Goal: Task Accomplishment & Management: Use online tool/utility

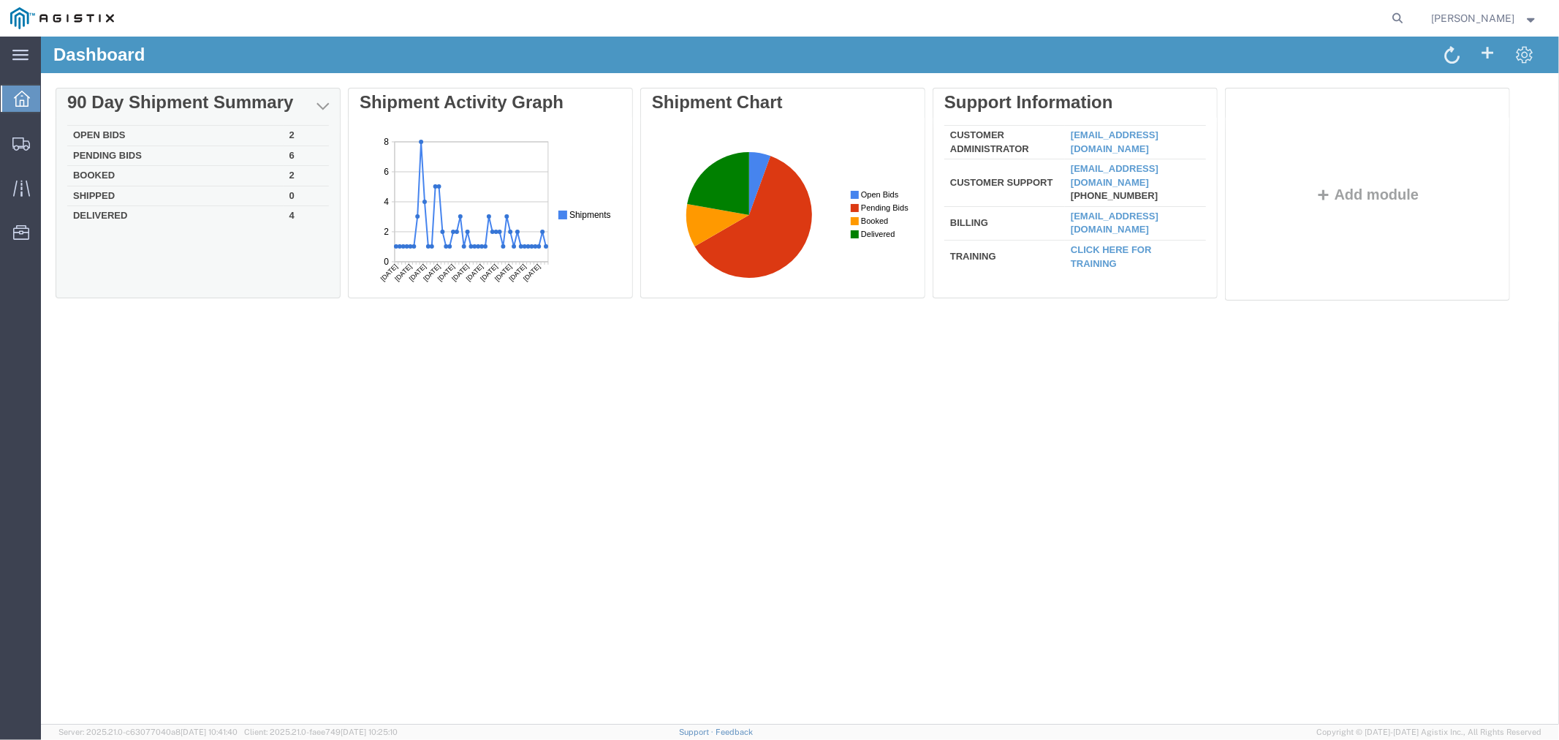
click at [118, 135] on td "Open Bids" at bounding box center [175, 135] width 216 height 20
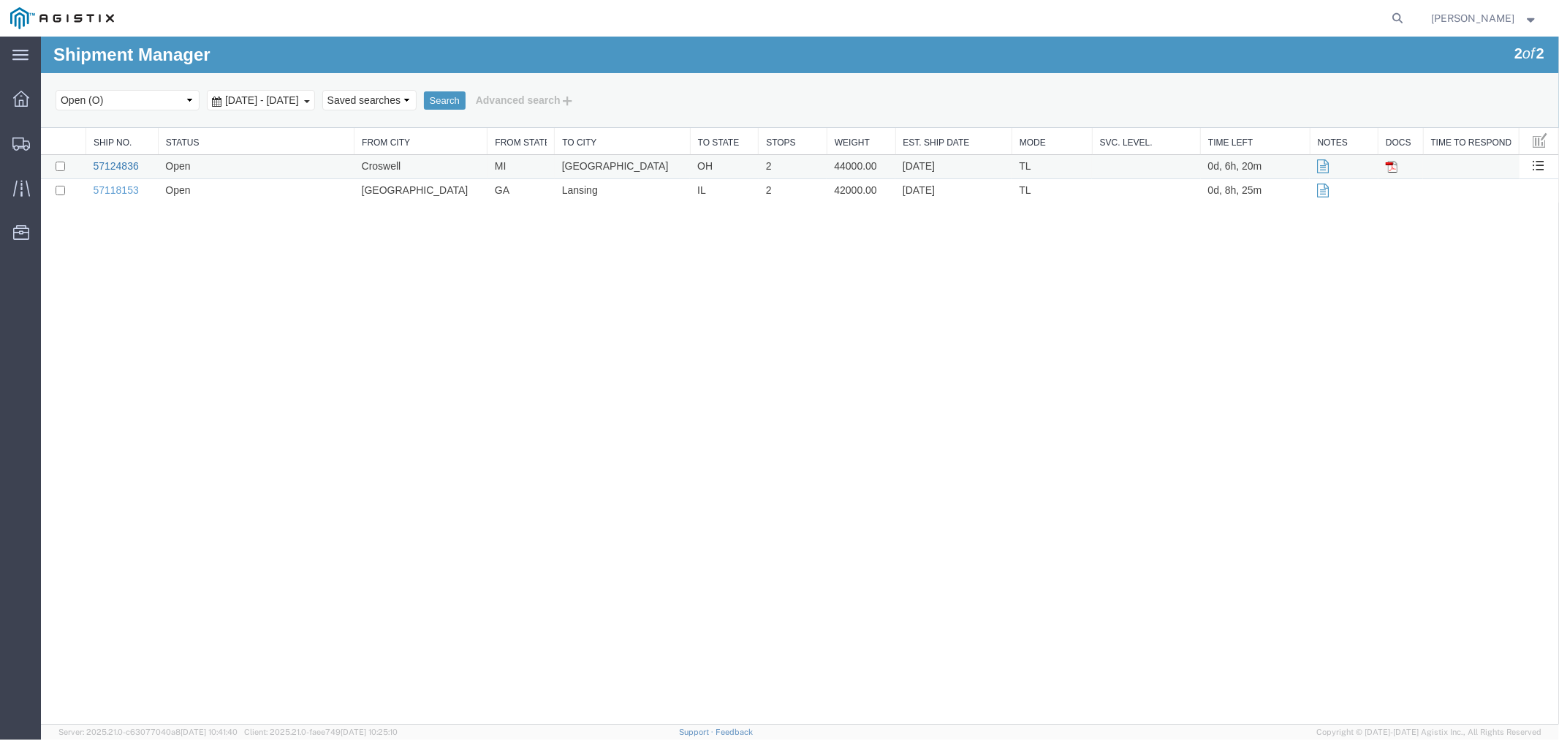
click at [129, 167] on link "57124836" at bounding box center [114, 165] width 45 height 12
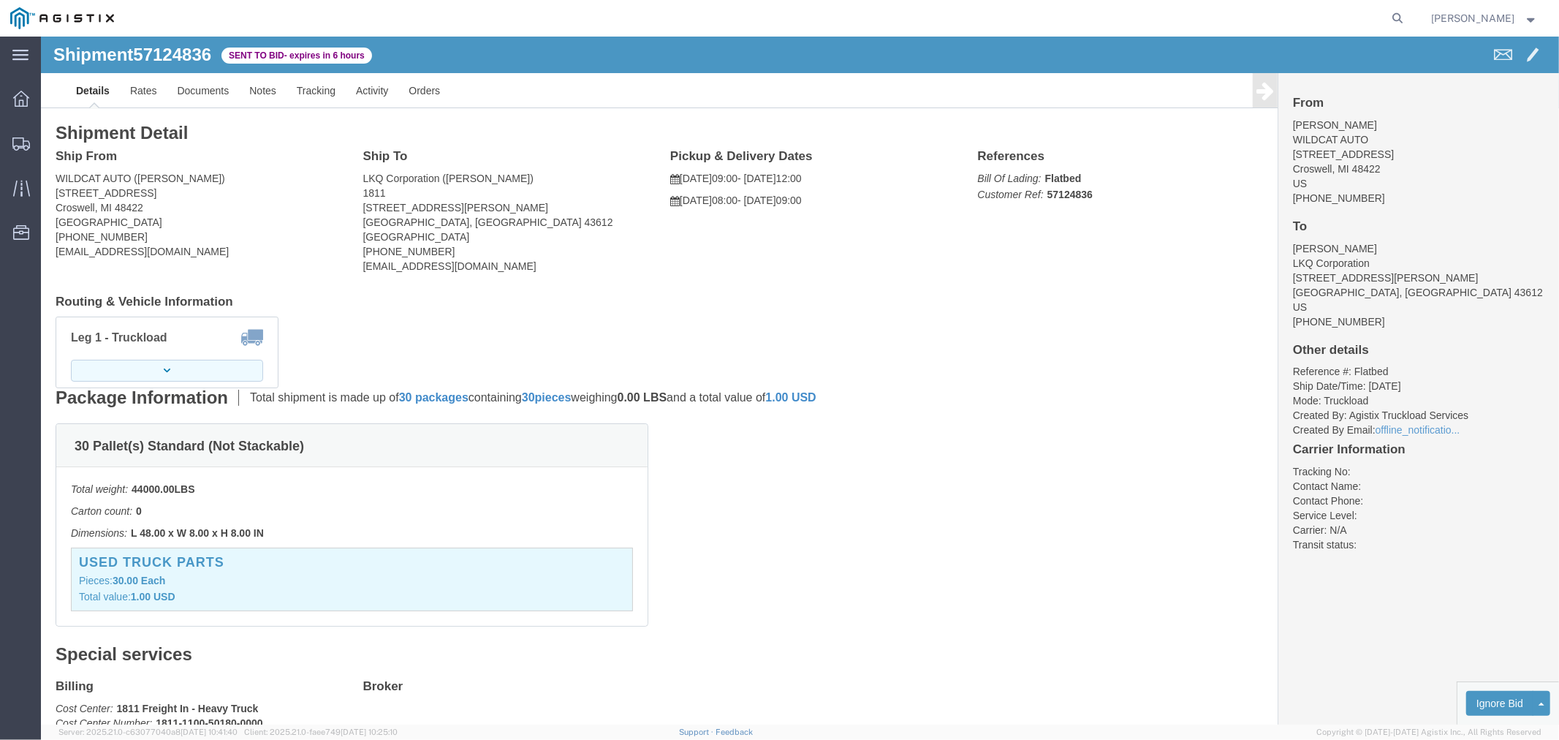
click button "button"
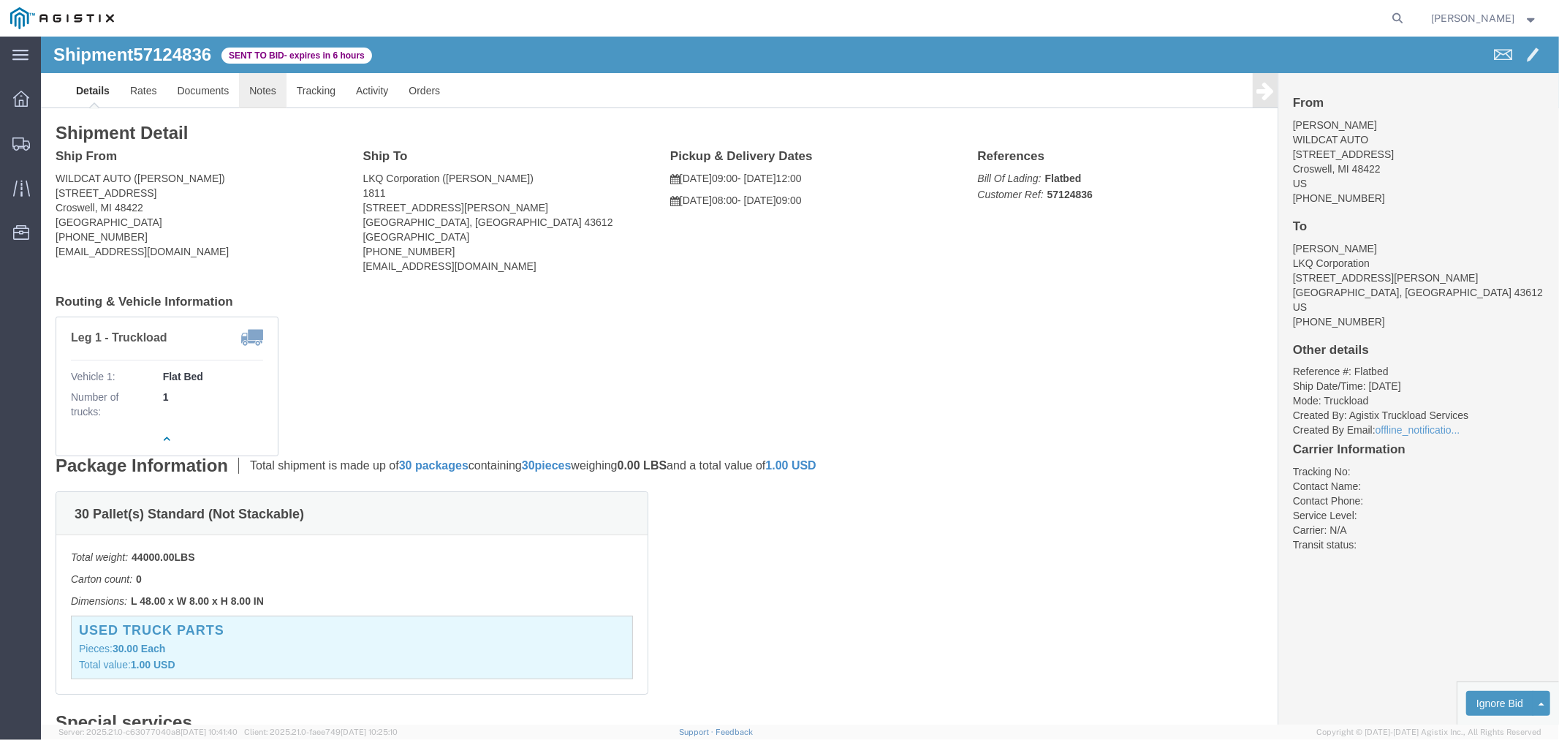
click link "Notes"
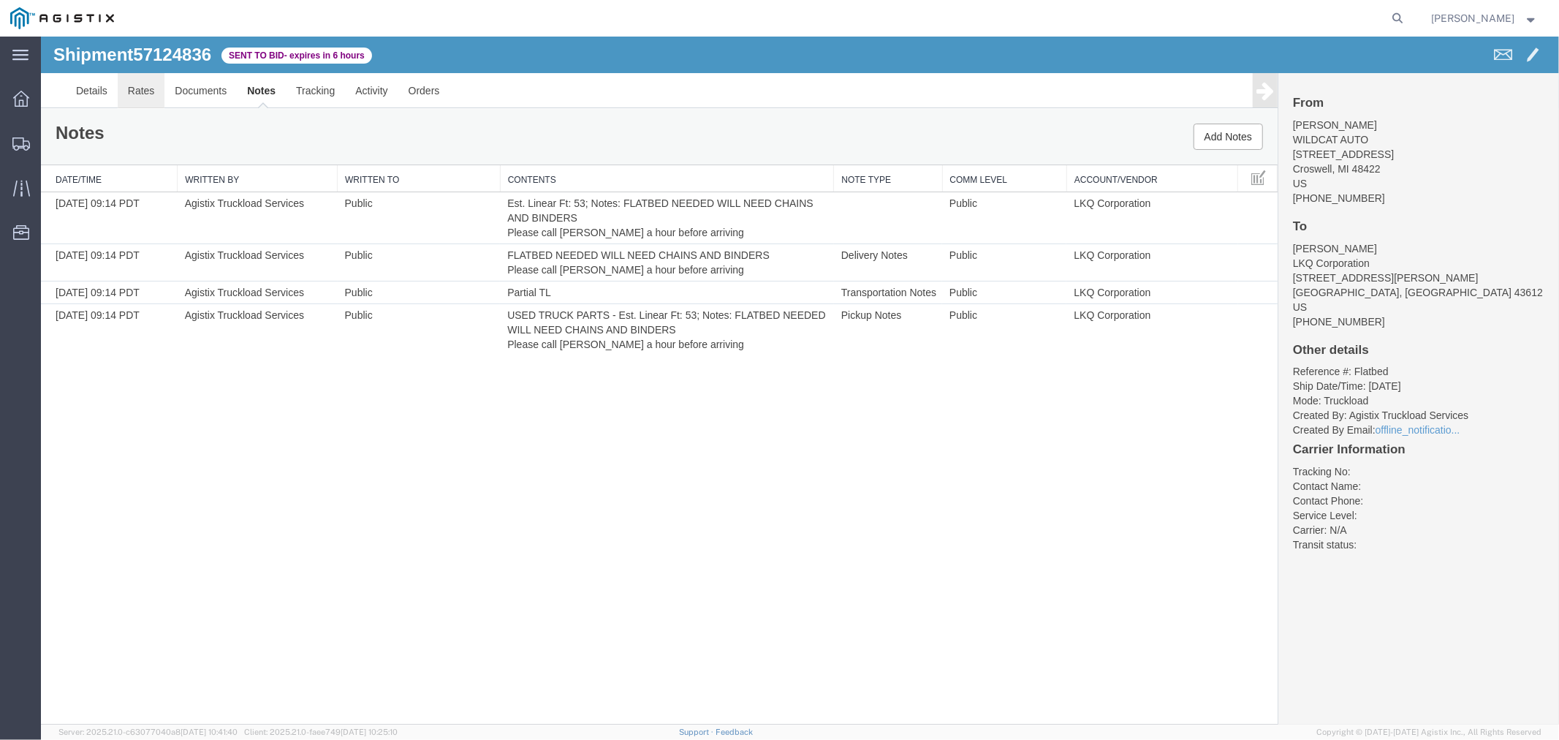
click at [154, 95] on link "Rates" at bounding box center [141, 89] width 48 height 35
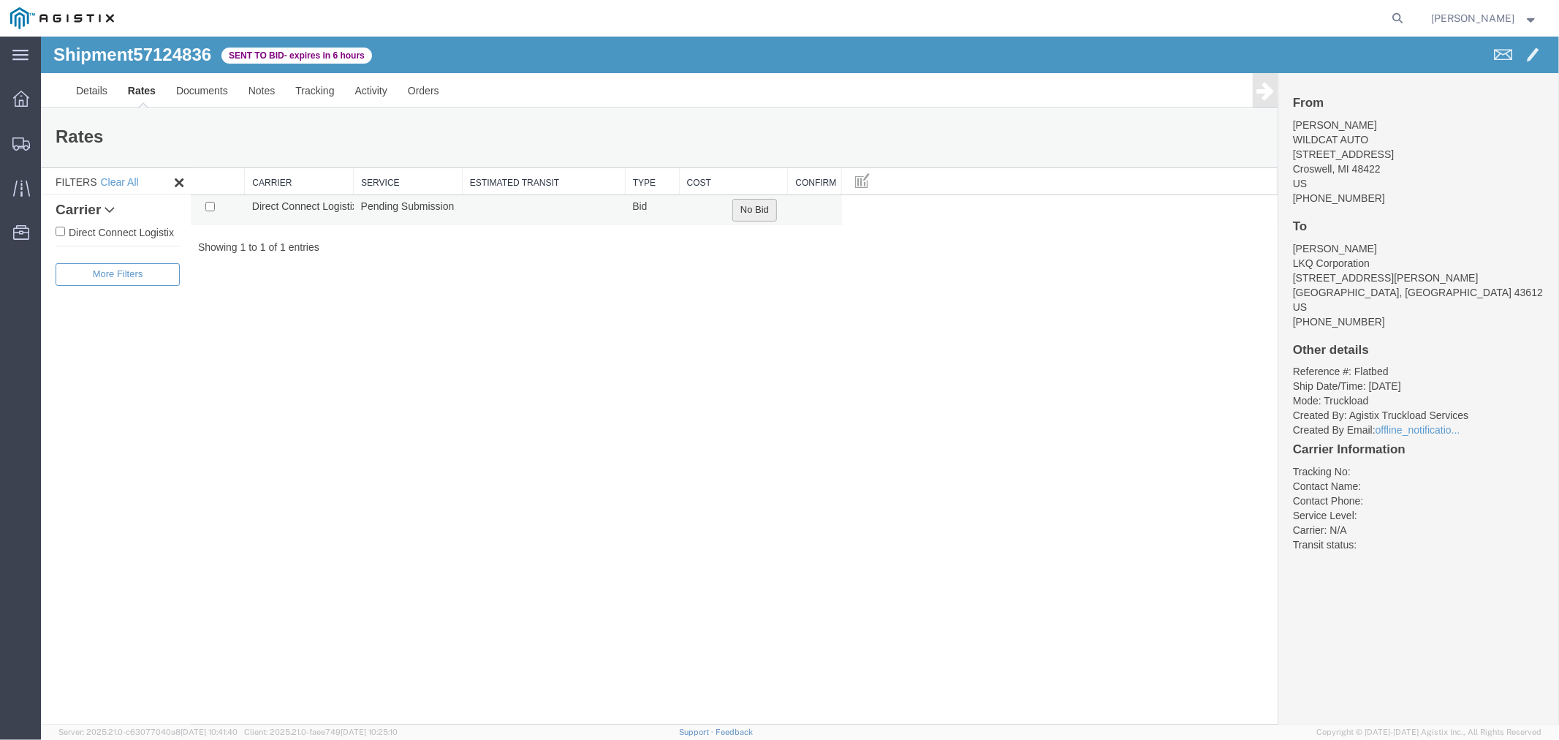
click at [763, 205] on button "No Bid" at bounding box center [754, 209] width 45 height 23
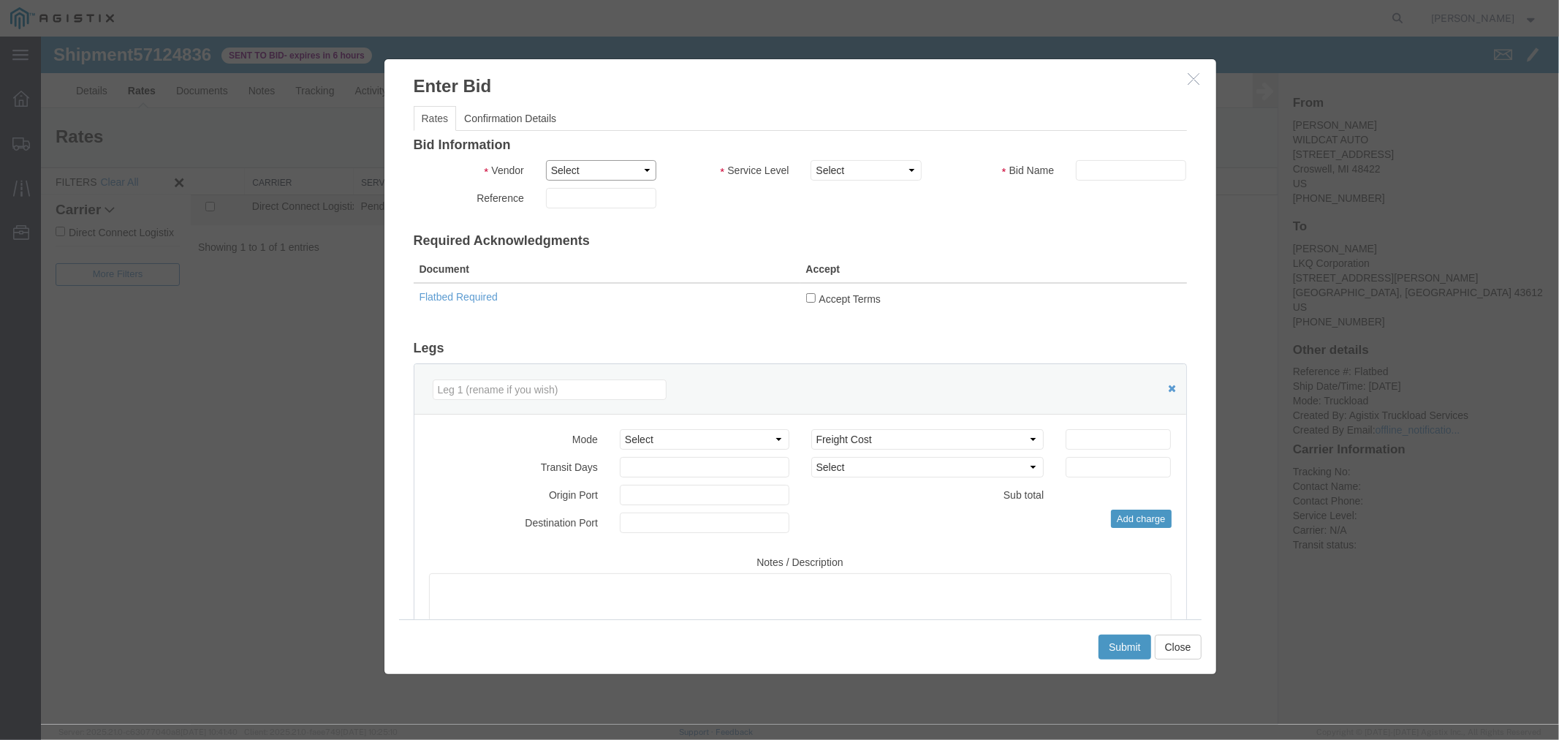
click at [604, 175] on select "Select Direct Connect Logistix" at bounding box center [600, 169] width 110 height 20
select select "4506"
click at [545, 159] on select "Select Direct Connect Logistix" at bounding box center [600, 169] width 110 height 20
click at [850, 166] on select "Select 3 - 5 Day Rail TL Standard 3- 5 Day" at bounding box center [865, 169] width 110 height 20
select select "15907"
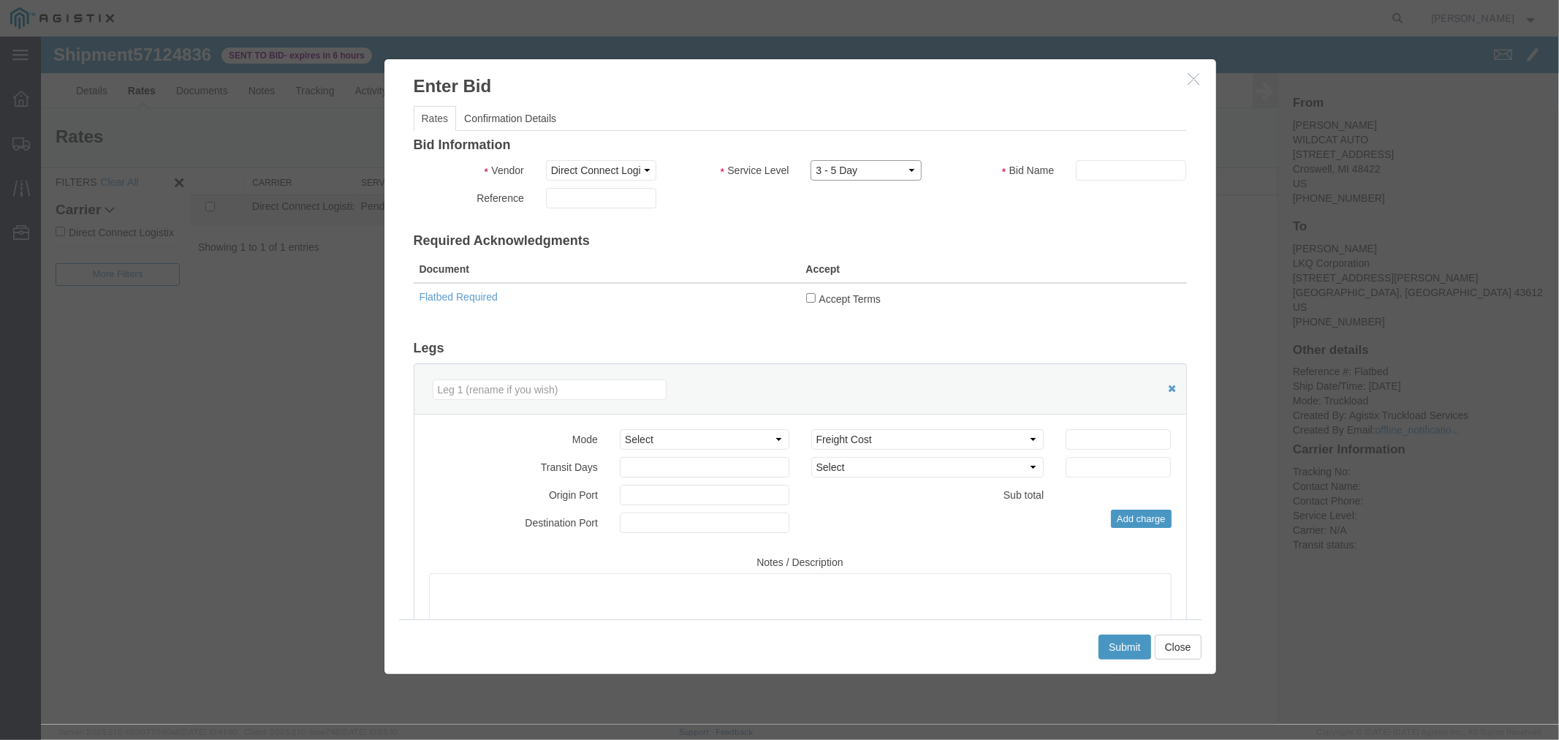
click at [810, 159] on select "Select 3 - 5 Day Rail TL Standard 3- 5 Day" at bounding box center [865, 169] width 110 height 20
click at [1106, 176] on input "text" at bounding box center [1130, 169] width 110 height 20
type input "DCL"
drag, startPoint x: 1133, startPoint y: 431, endPoint x: 1143, endPoint y: 416, distance: 18.1
click at [1133, 431] on input "number" at bounding box center [1117, 438] width 105 height 20
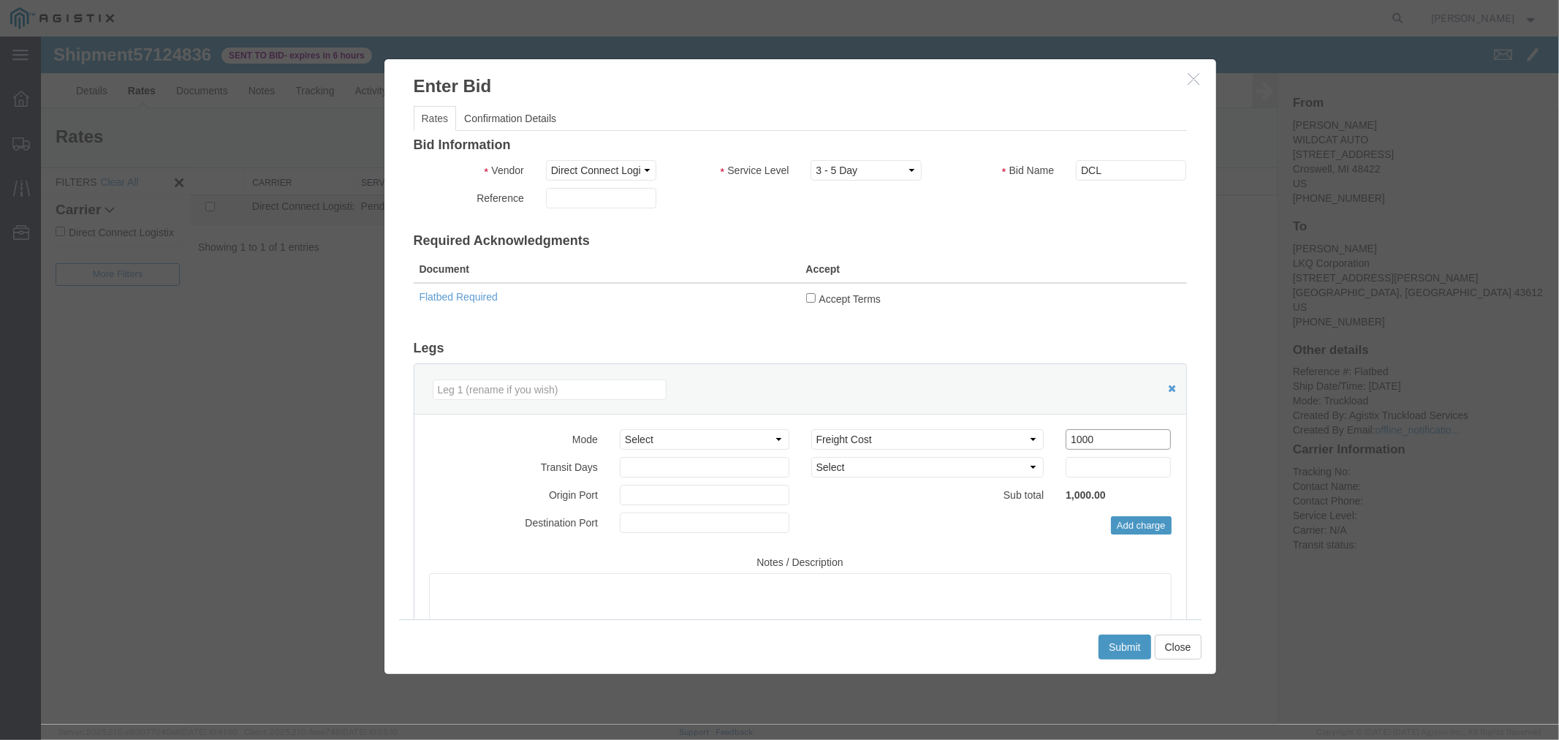
type input "1000"
click at [806, 292] on input "Accept Terms" at bounding box center [811, 297] width 10 height 10
checkbox input "true"
click at [1115, 648] on button "Submit" at bounding box center [1124, 646] width 53 height 25
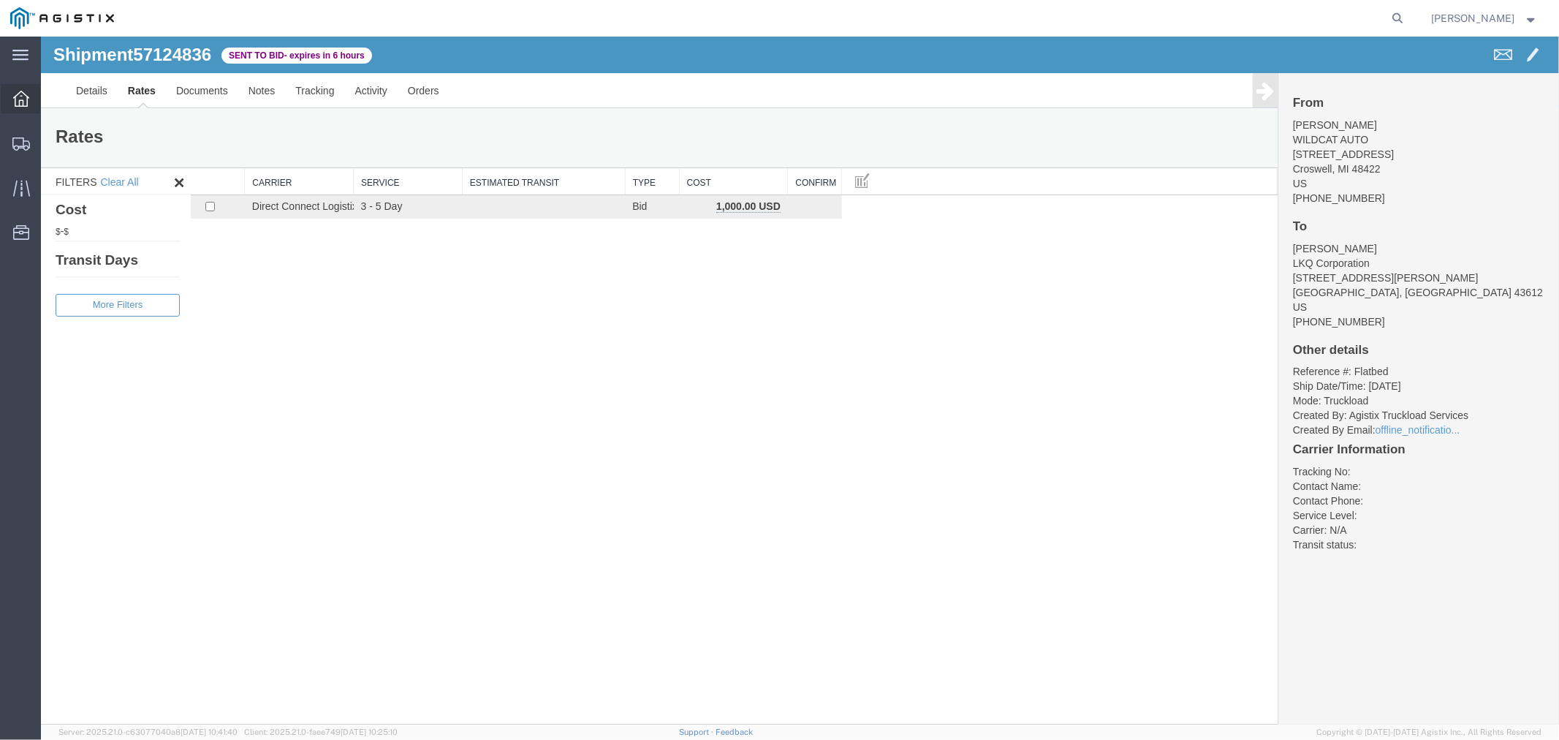
click at [17, 106] on icon at bounding box center [21, 99] width 16 height 16
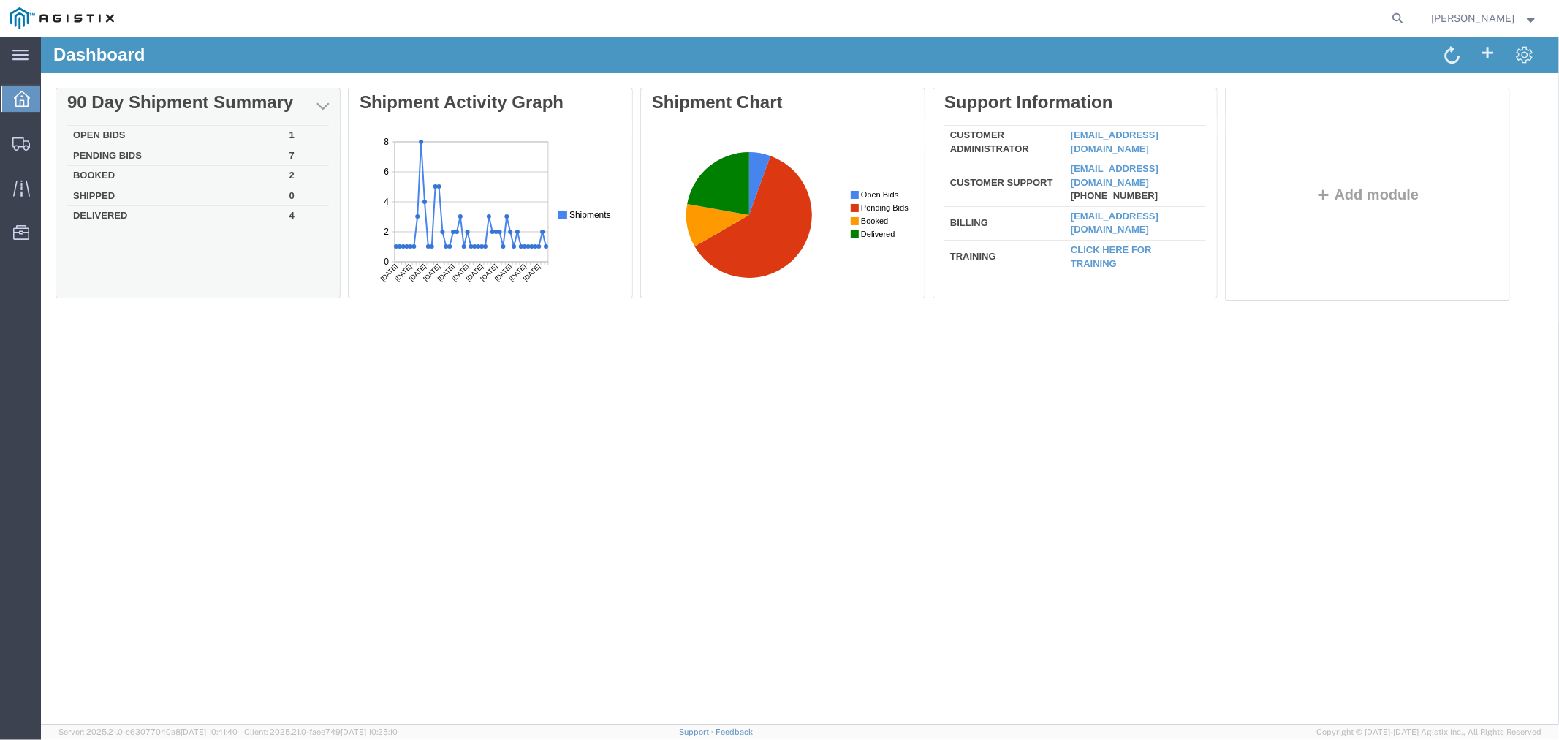
click at [104, 132] on td "Open Bids" at bounding box center [175, 135] width 216 height 20
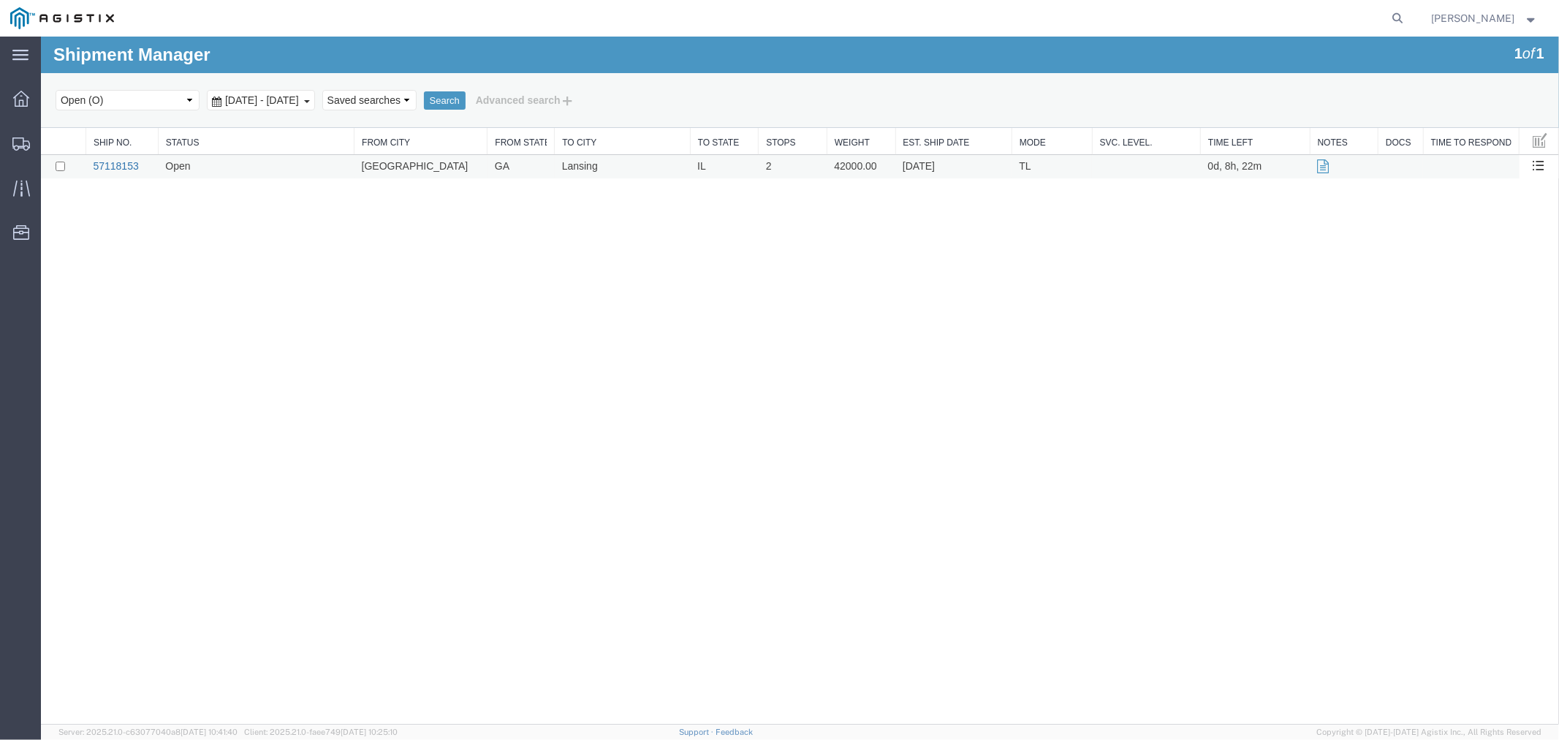
click at [113, 159] on link "57118153" at bounding box center [114, 165] width 45 height 12
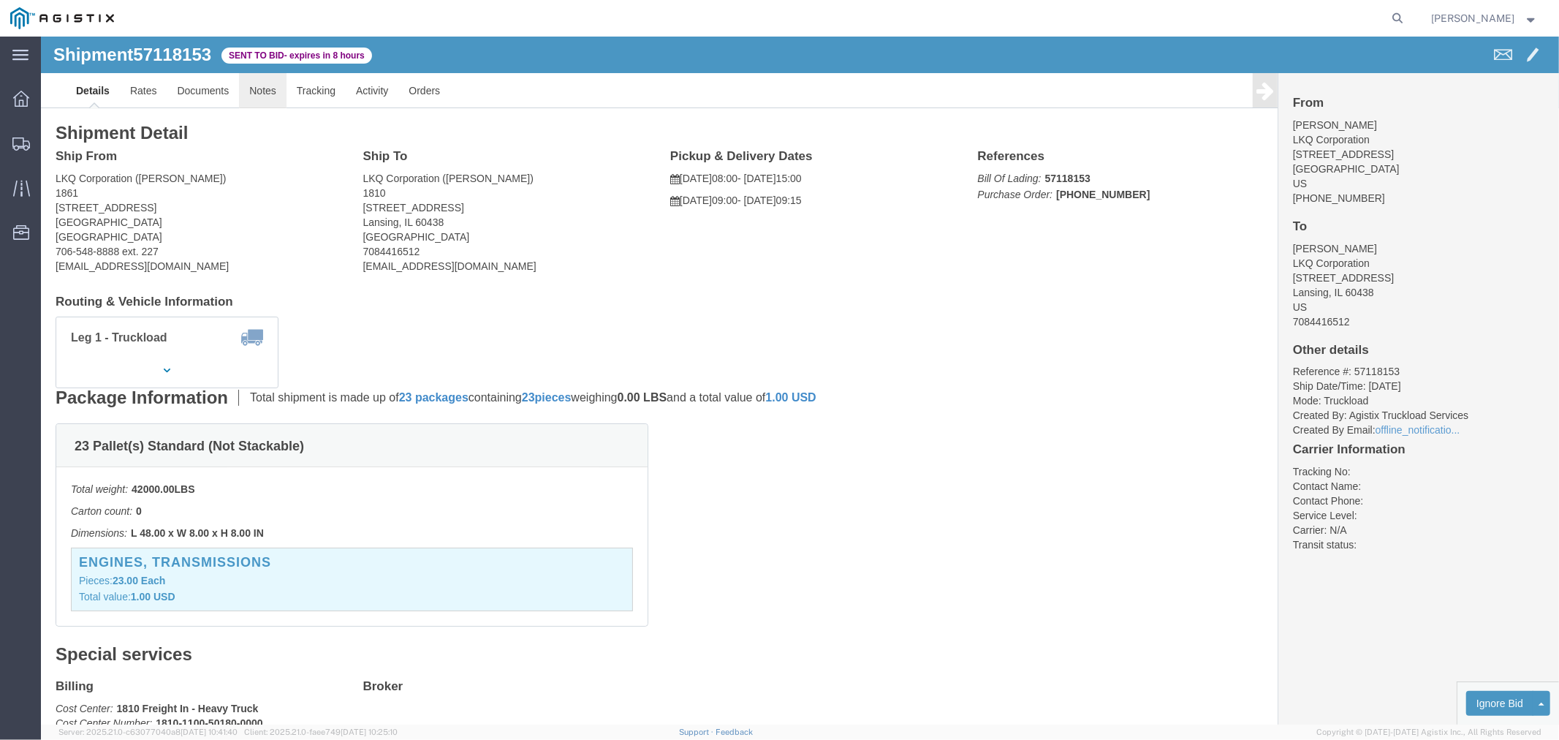
click link "Notes"
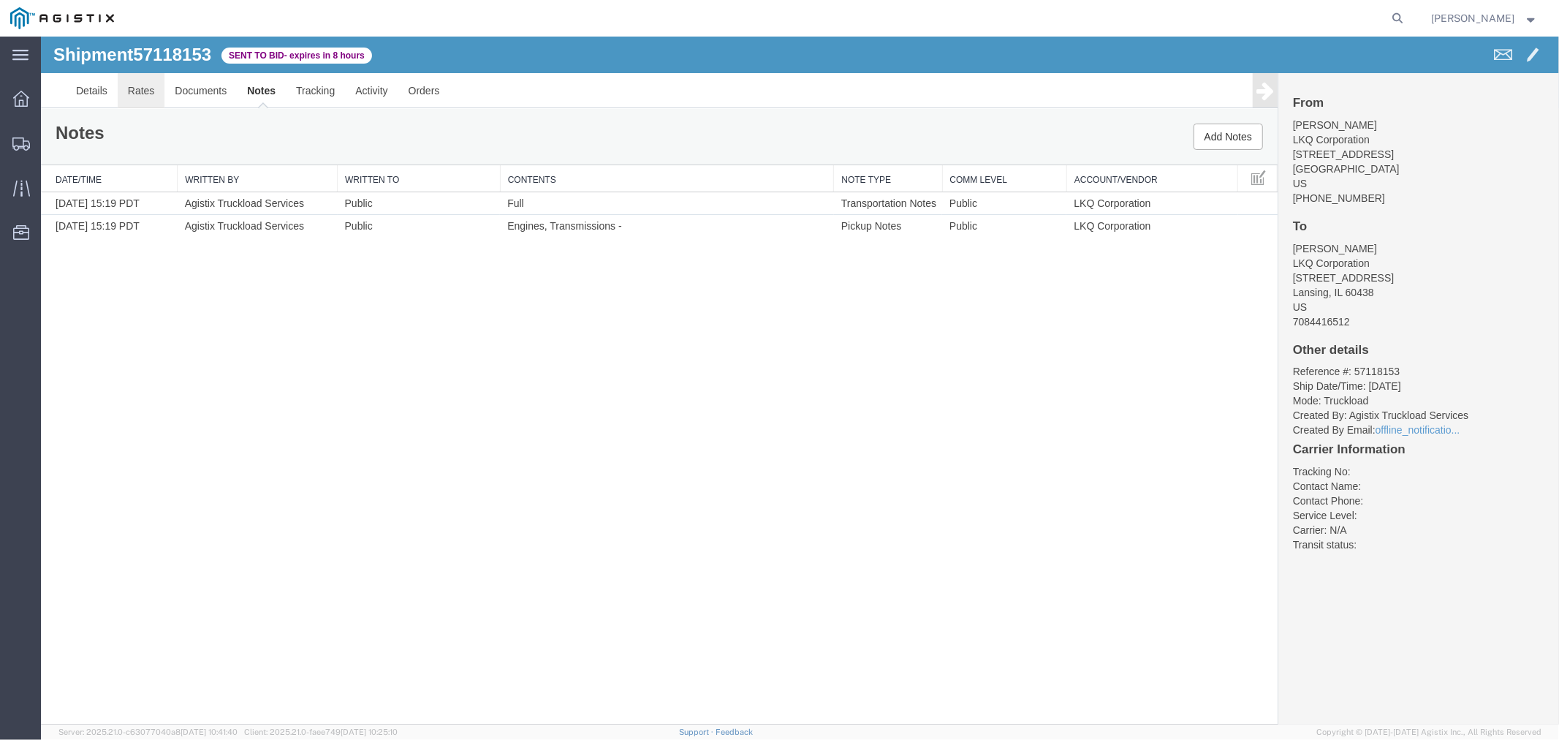
click at [129, 84] on link "Rates" at bounding box center [141, 89] width 48 height 35
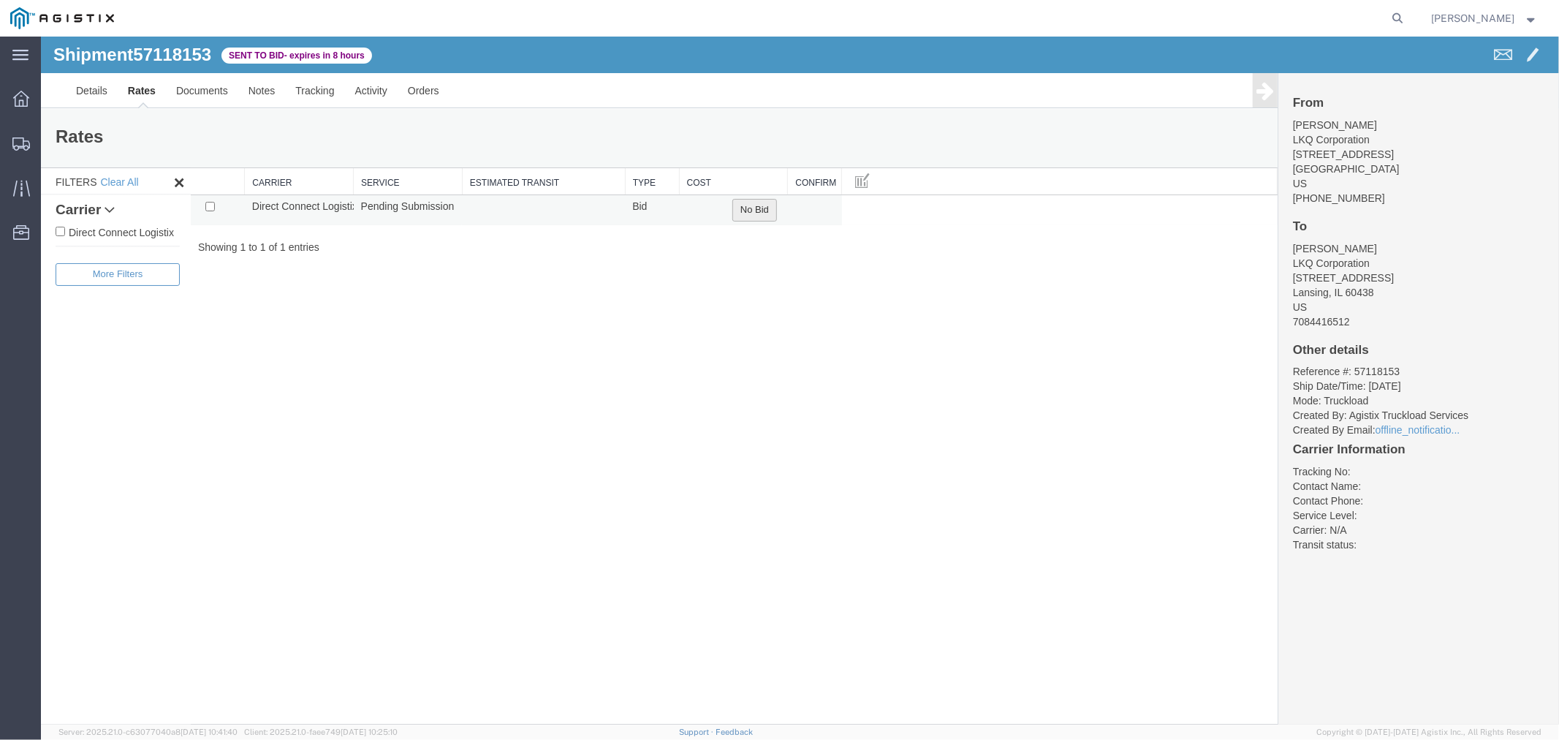
click at [771, 213] on button "No Bid" at bounding box center [754, 209] width 45 height 23
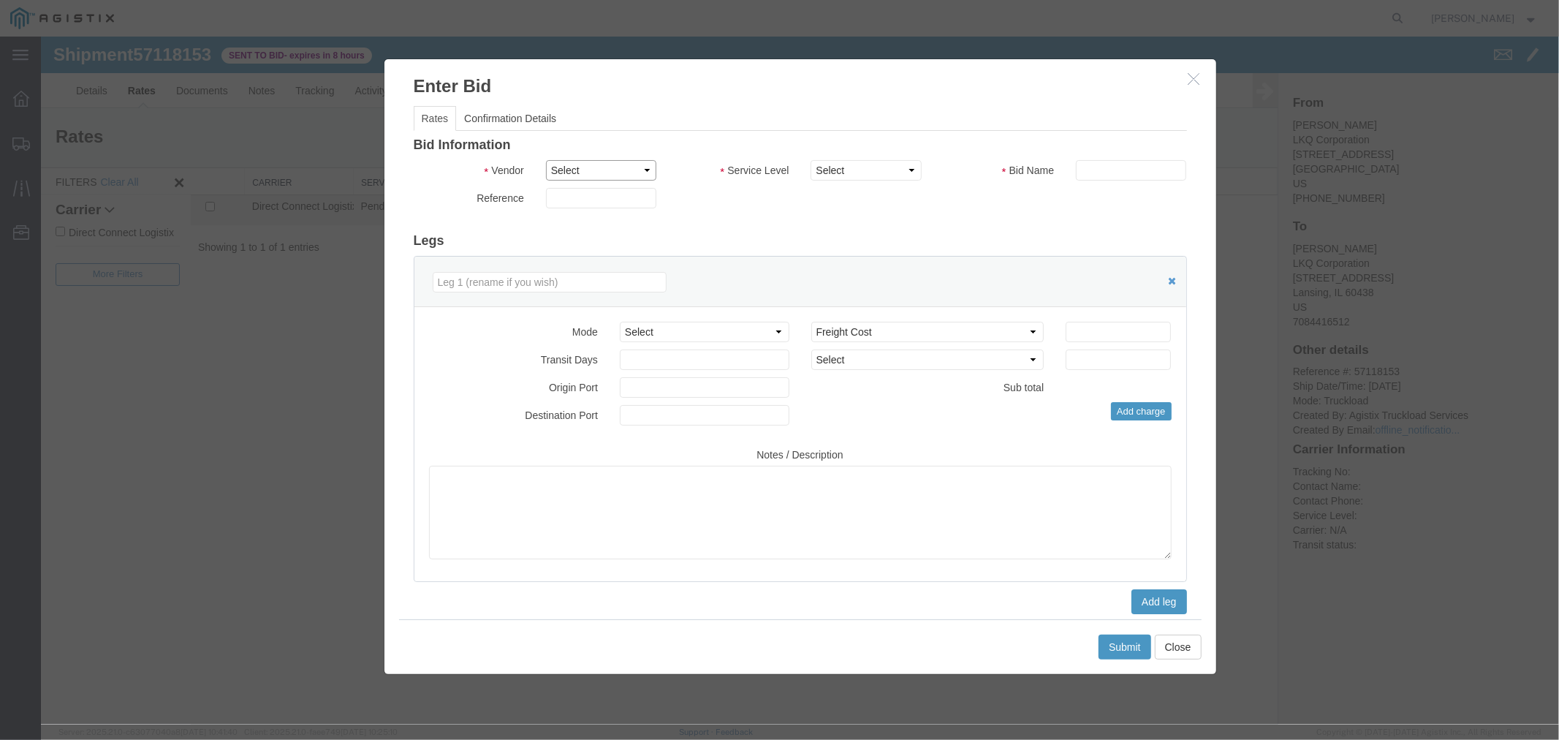
click at [593, 175] on select "Select Direct Connect Logistix" at bounding box center [600, 169] width 110 height 20
select select "4506"
click at [545, 159] on select "Select Direct Connect Logistix" at bounding box center [600, 169] width 110 height 20
click at [847, 179] on select "Select 3 - 5 Day Rail TL Standard 3- 5 Day" at bounding box center [865, 169] width 110 height 20
select select "15907"
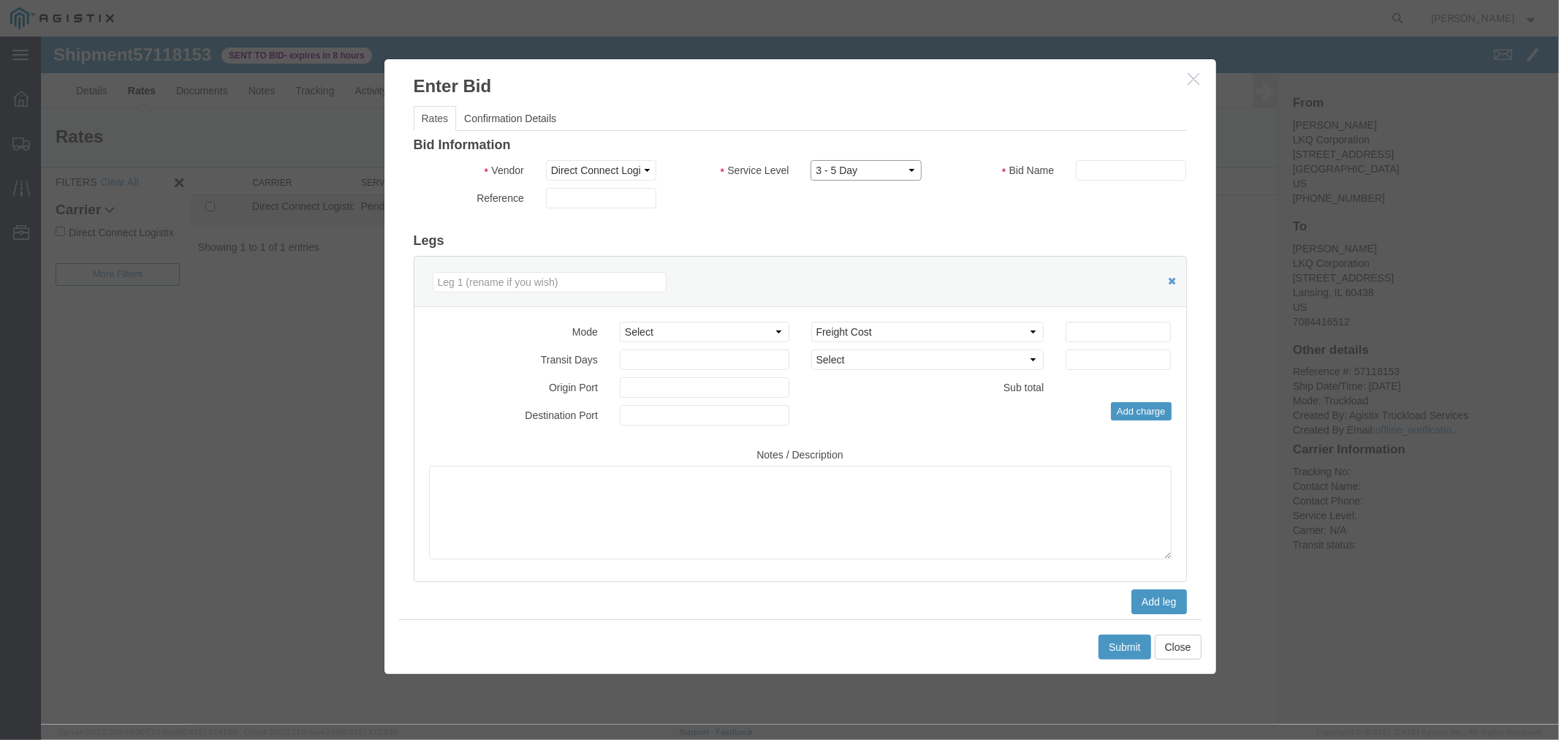
click at [810, 159] on select "Select 3 - 5 Day Rail TL Standard 3- 5 Day" at bounding box center [865, 169] width 110 height 20
click at [1086, 175] on input "text" at bounding box center [1130, 169] width 110 height 20
type input "DCL"
click at [1125, 331] on input "number" at bounding box center [1117, 331] width 105 height 20
type input "1490"
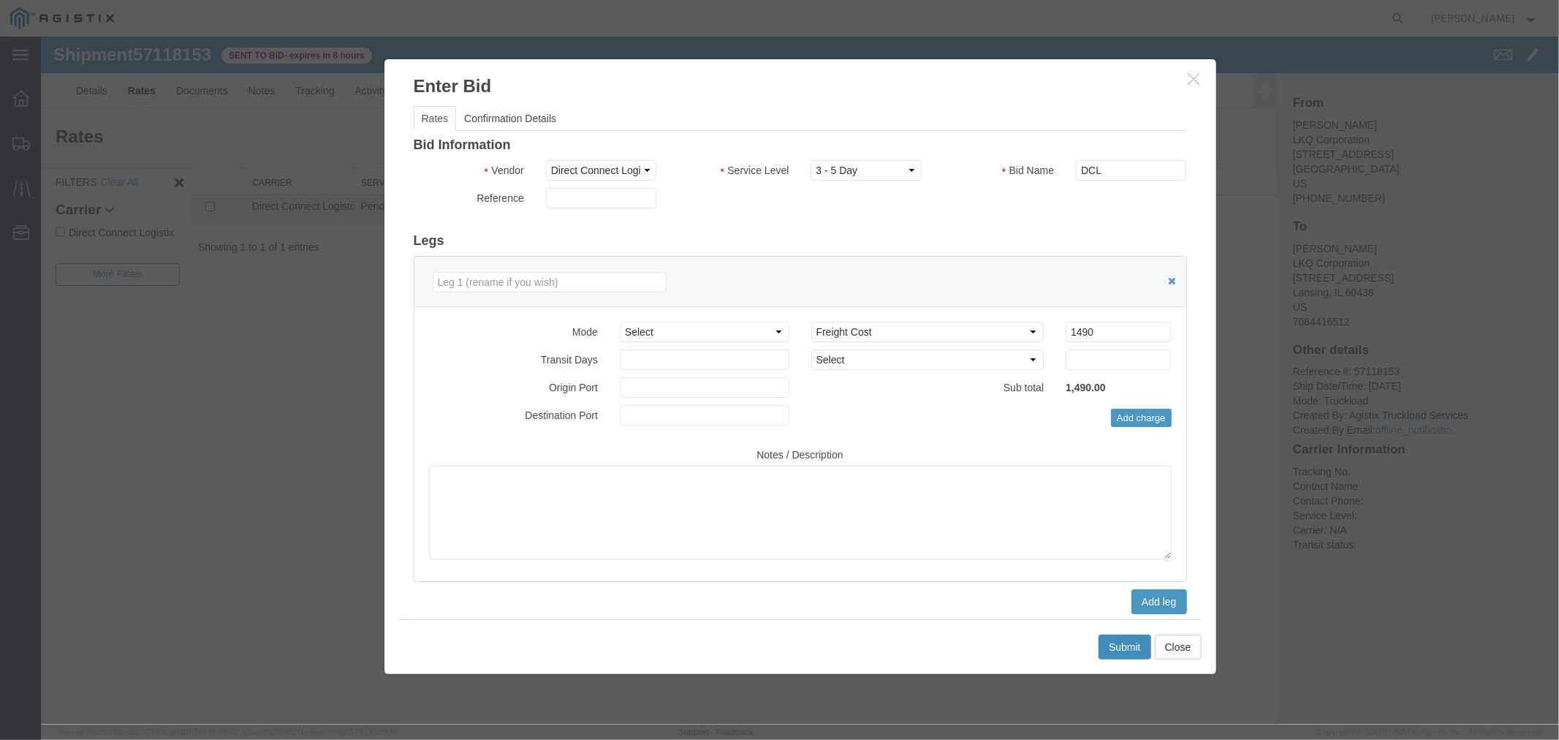
click at [1123, 638] on button "Submit" at bounding box center [1124, 646] width 53 height 25
